Goal: Task Accomplishment & Management: Complete application form

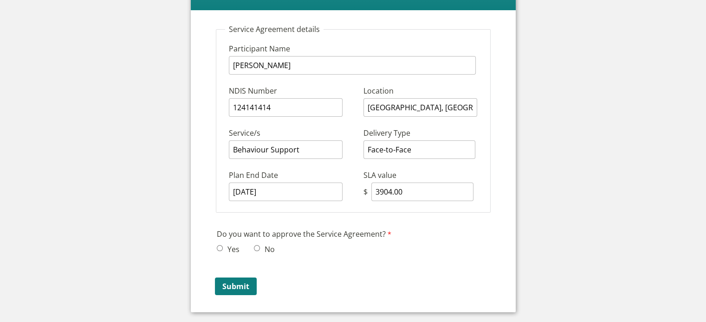
scroll to position [93, 0]
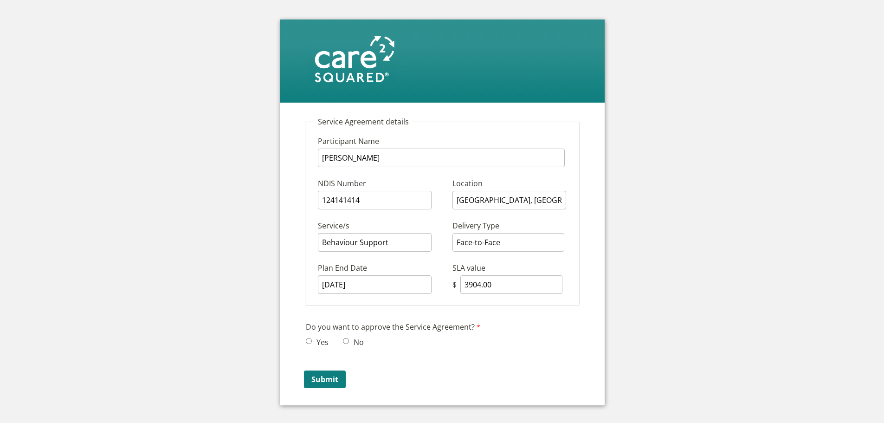
click at [307, 338] on input "Yes" at bounding box center [309, 341] width 6 height 6
radio input "true"
click at [324, 384] on input "Submit" at bounding box center [325, 379] width 42 height 18
click at [348, 338] on input "No" at bounding box center [346, 341] width 6 height 6
radio input "true"
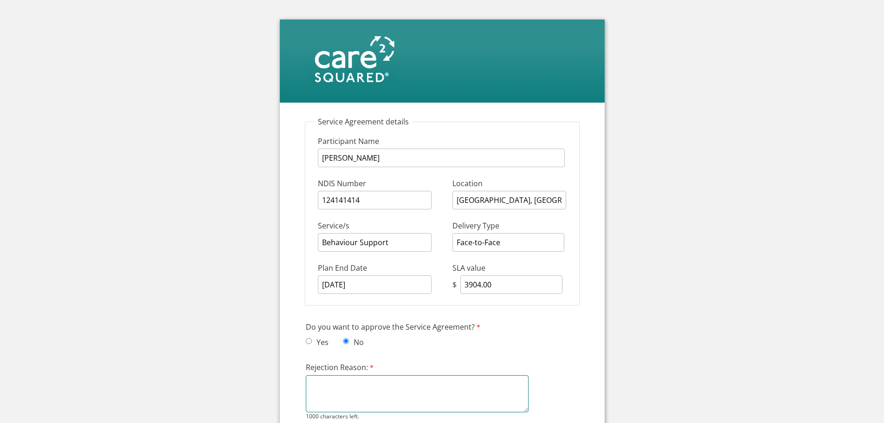
click at [346, 378] on textarea "Rejection Reason:" at bounding box center [417, 393] width 223 height 37
type textarea "W"
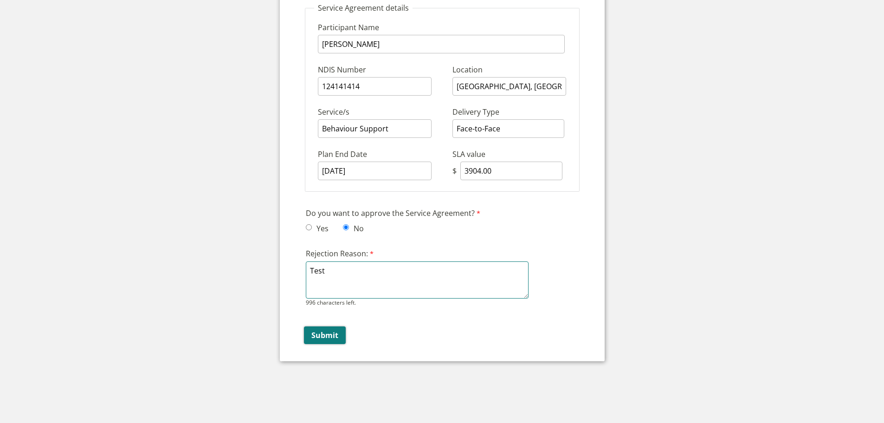
type textarea "Test"
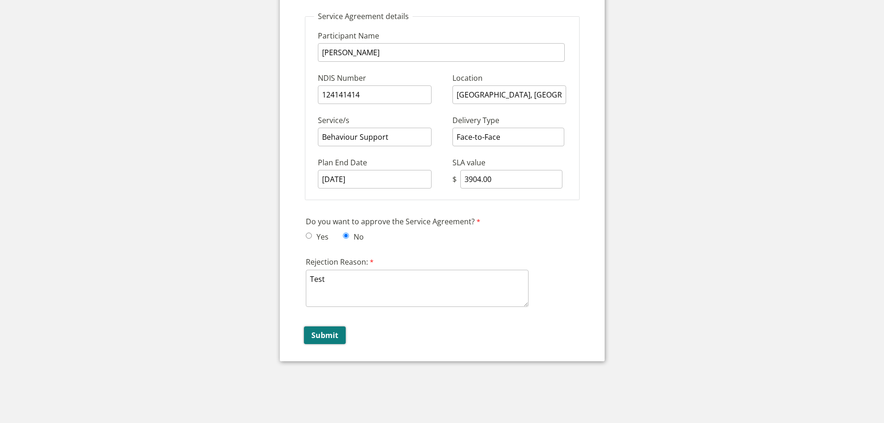
scroll to position [105, 0]
click at [331, 340] on input "Submit" at bounding box center [325, 335] width 42 height 18
